Goal: Transaction & Acquisition: Purchase product/service

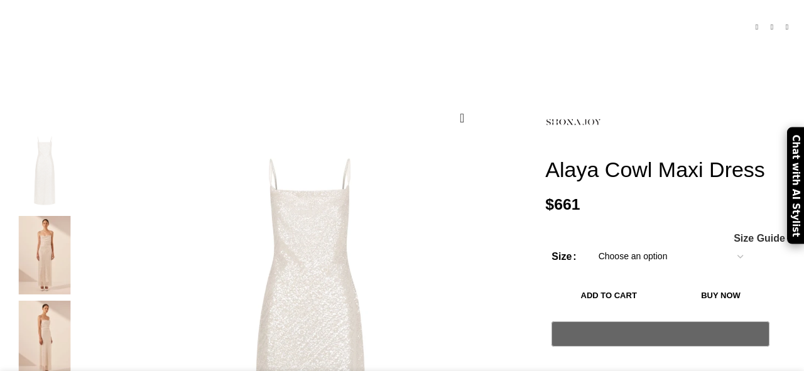
scroll to position [203, 0]
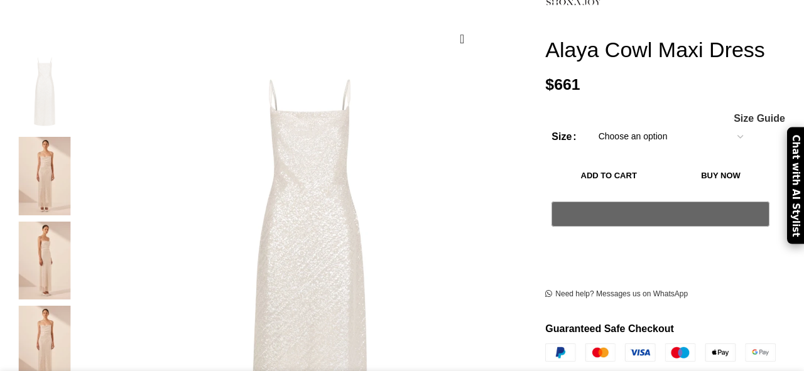
click at [79, 172] on img at bounding box center [44, 176] width 77 height 78
click at [71, 246] on img at bounding box center [44, 261] width 77 height 78
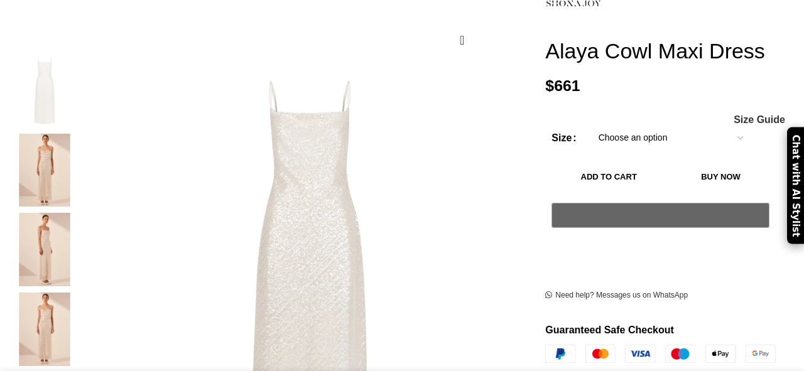
click at [643, 135] on select "Choose an option 4 UK 6 UK 8 [GEOGRAPHIC_DATA] 10 [GEOGRAPHIC_DATA] 12 [GEOGRAP…" at bounding box center [670, 138] width 163 height 26
select select "8-[GEOGRAPHIC_DATA]"
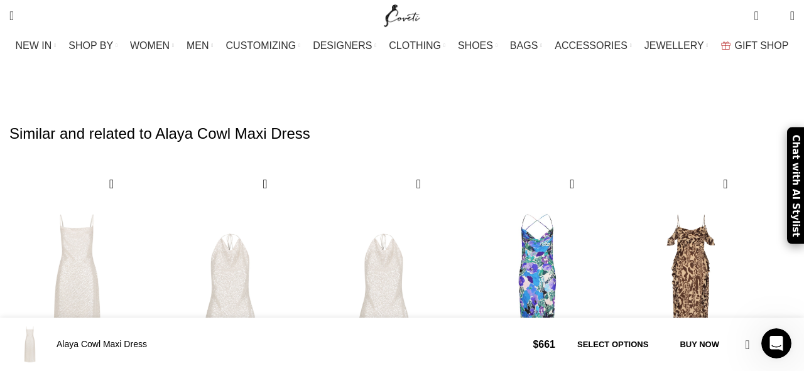
scroll to position [0, 396]
click at [772, 322] on div "Next slide" at bounding box center [780, 336] width 17 height 28
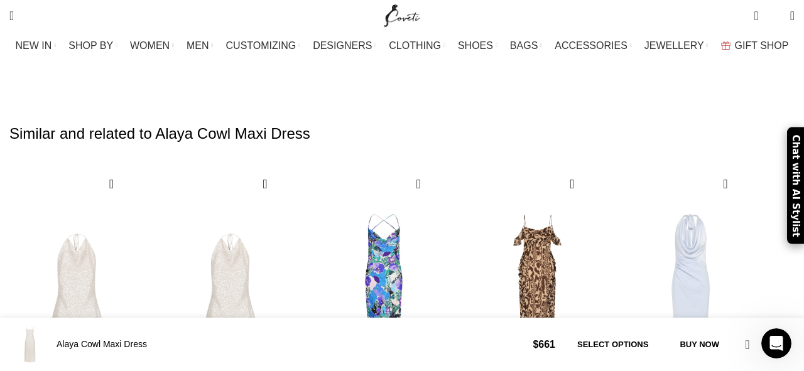
click at [772, 322] on div "Next slide" at bounding box center [780, 336] width 17 height 28
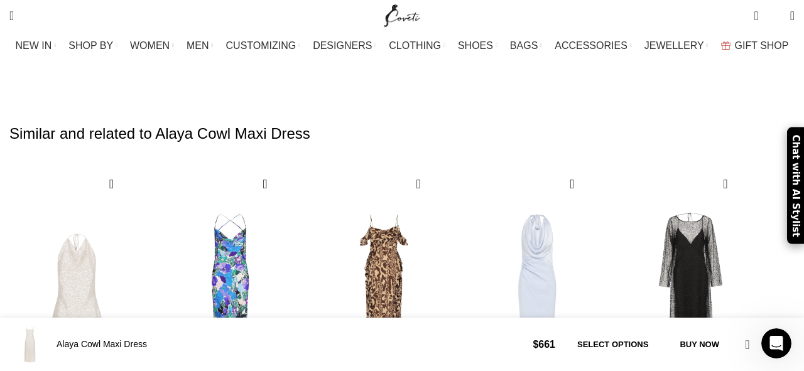
click at [772, 322] on div "Next slide" at bounding box center [780, 336] width 17 height 28
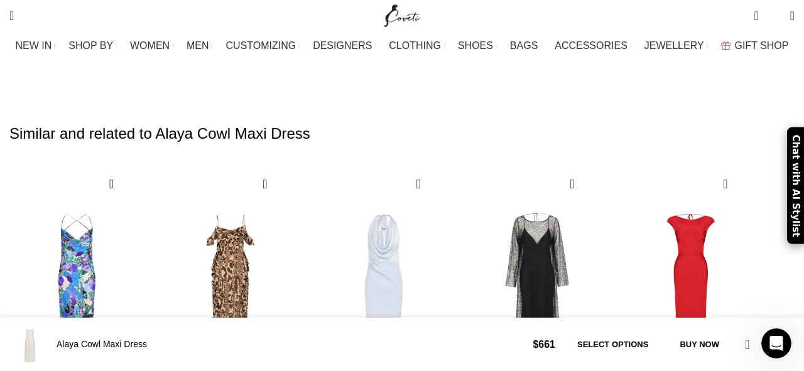
click at [772, 322] on div "Next slide" at bounding box center [780, 336] width 17 height 28
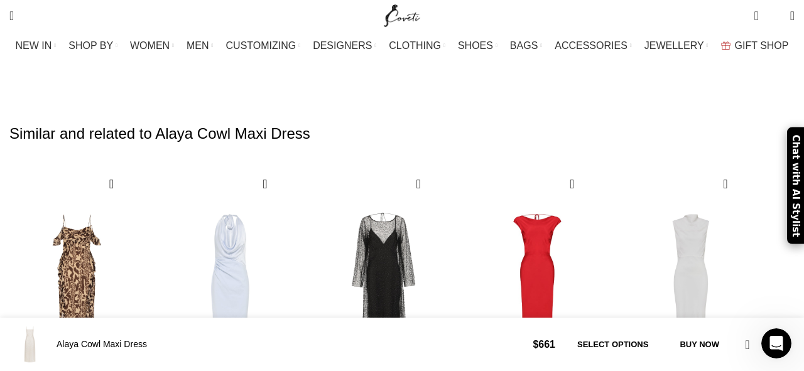
click at [772, 322] on div "Next slide" at bounding box center [780, 336] width 17 height 28
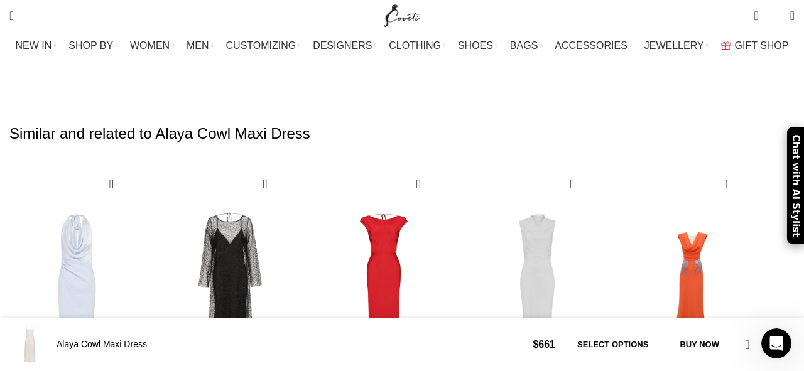
click at [772, 322] on div "Next slide" at bounding box center [780, 336] width 17 height 28
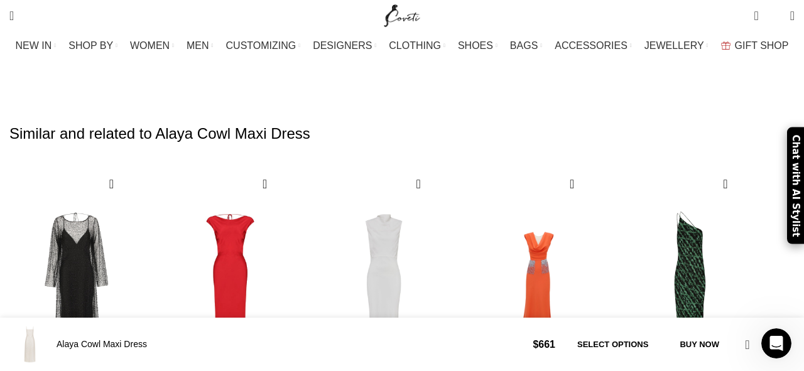
click at [772, 322] on div "Next slide" at bounding box center [780, 336] width 17 height 28
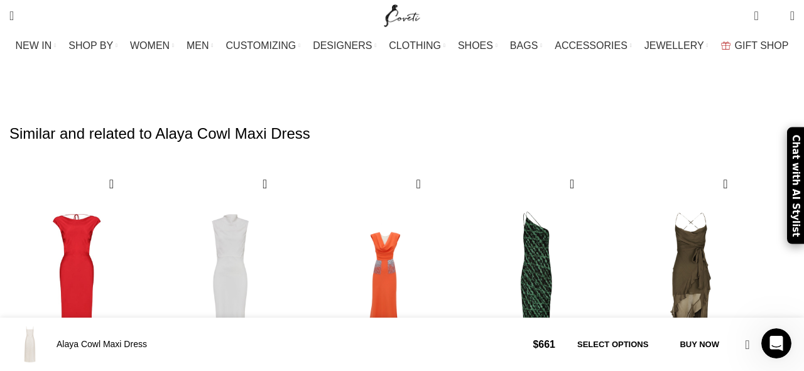
scroll to position [0, 529]
